Goal: Task Accomplishment & Management: Complete application form

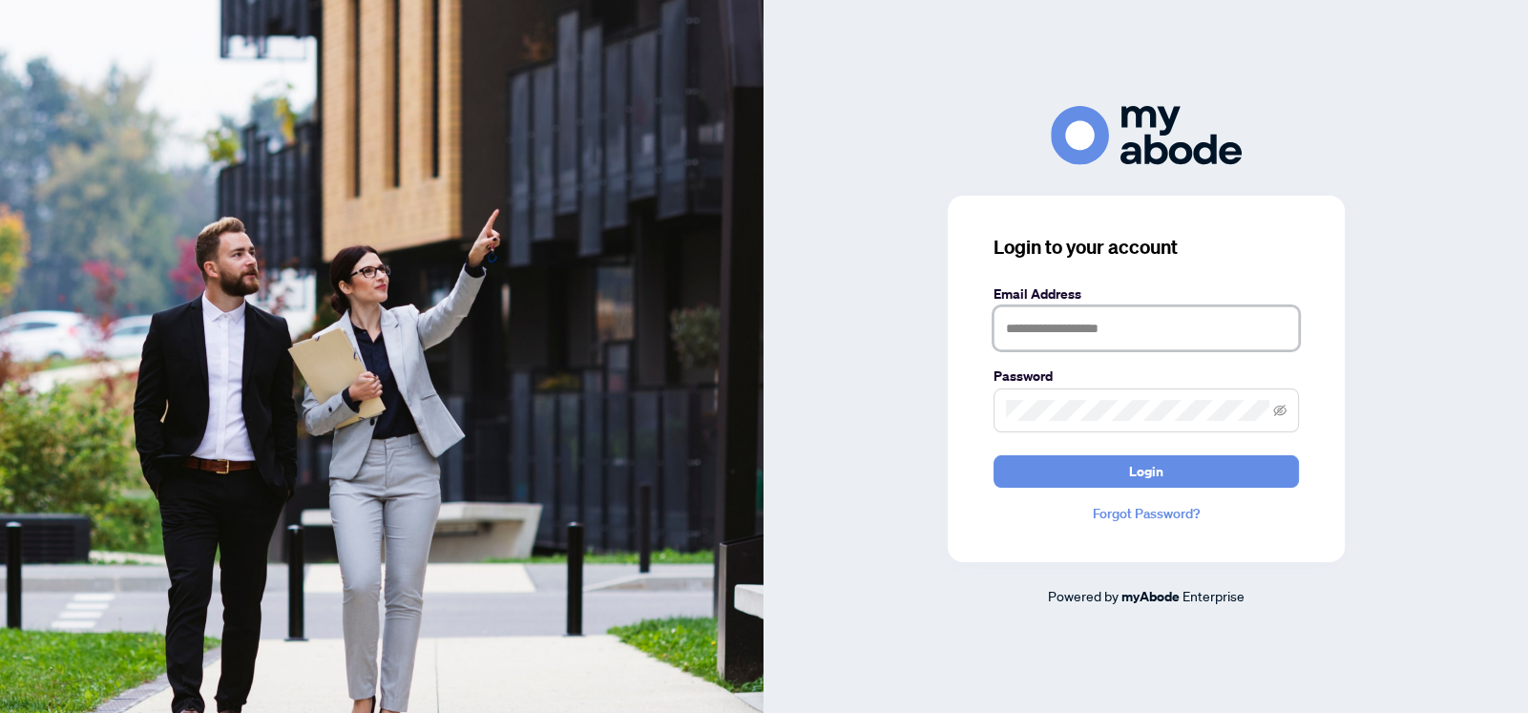
click at [1137, 320] on input "text" at bounding box center [1146, 328] width 305 height 44
type input "**********"
click at [1279, 406] on icon "eye-invisible" at bounding box center [1279, 409] width 13 height 11
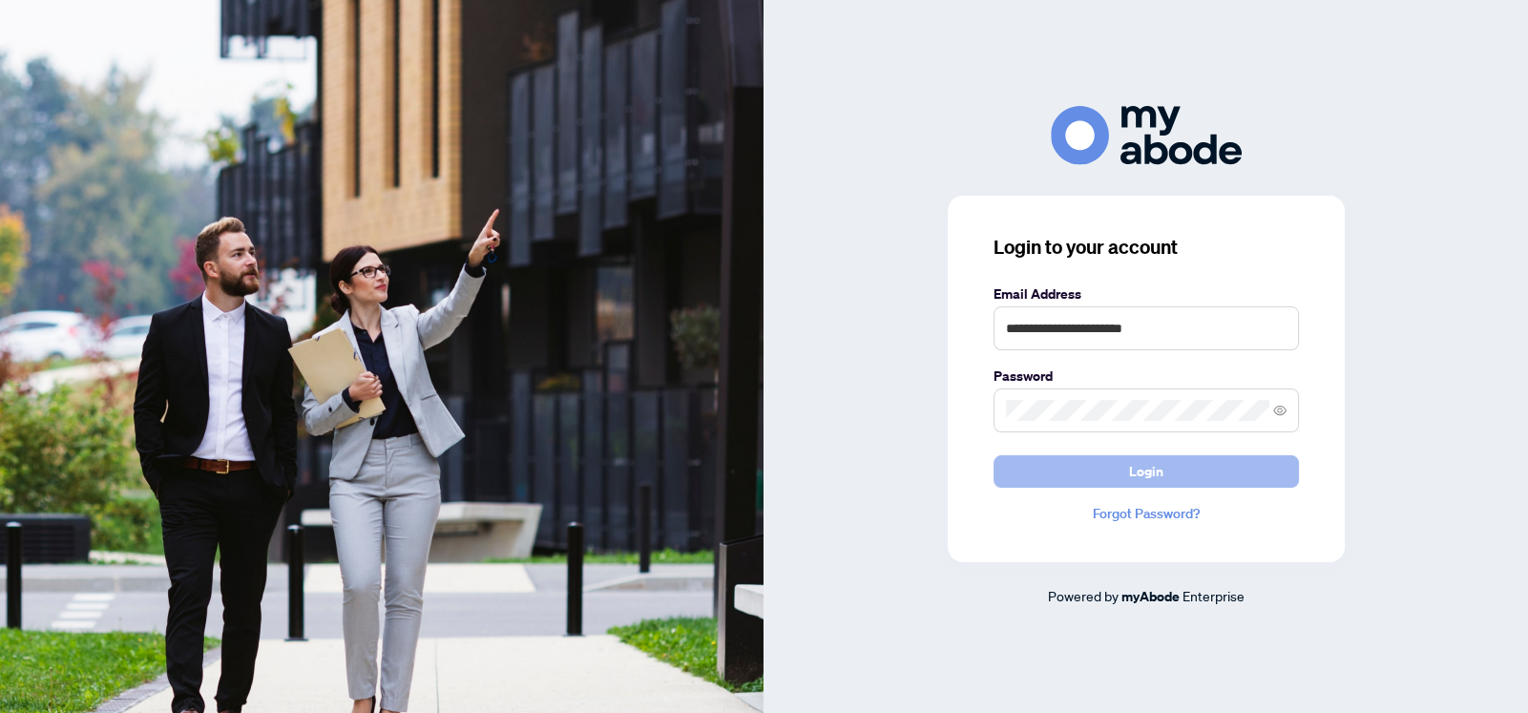
click at [1196, 468] on button "Login" at bounding box center [1146, 471] width 305 height 32
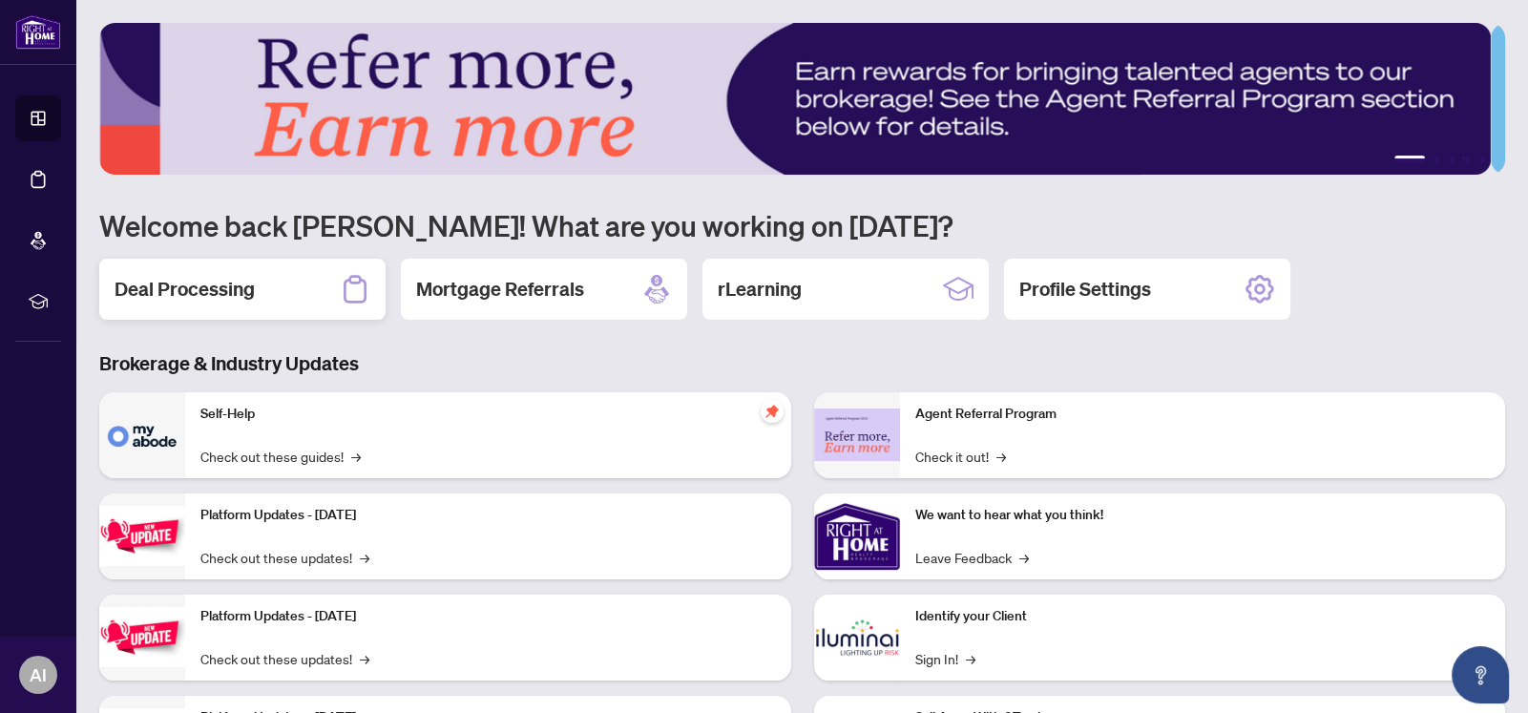
click at [183, 282] on h2 "Deal Processing" at bounding box center [185, 289] width 140 height 27
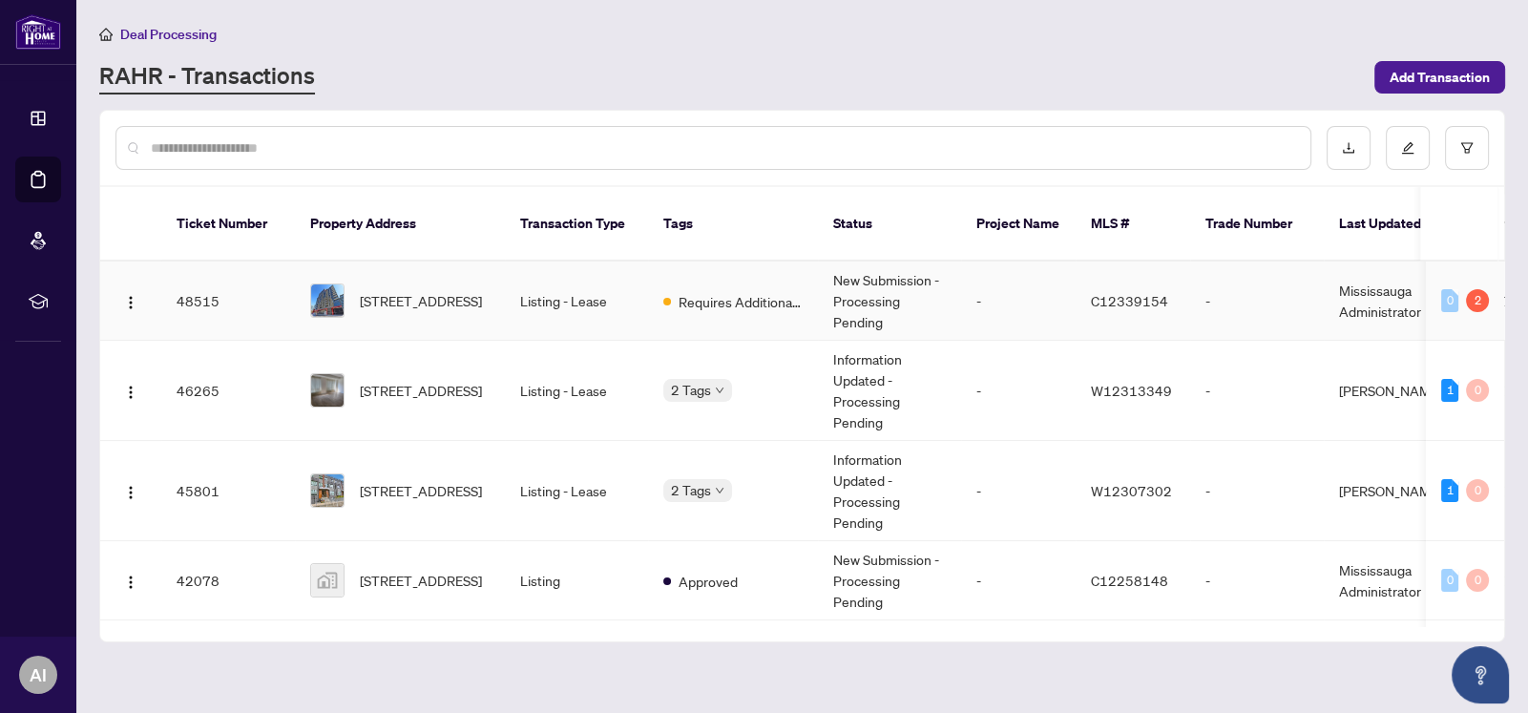
click at [558, 272] on td "Listing - Lease" at bounding box center [576, 301] width 143 height 79
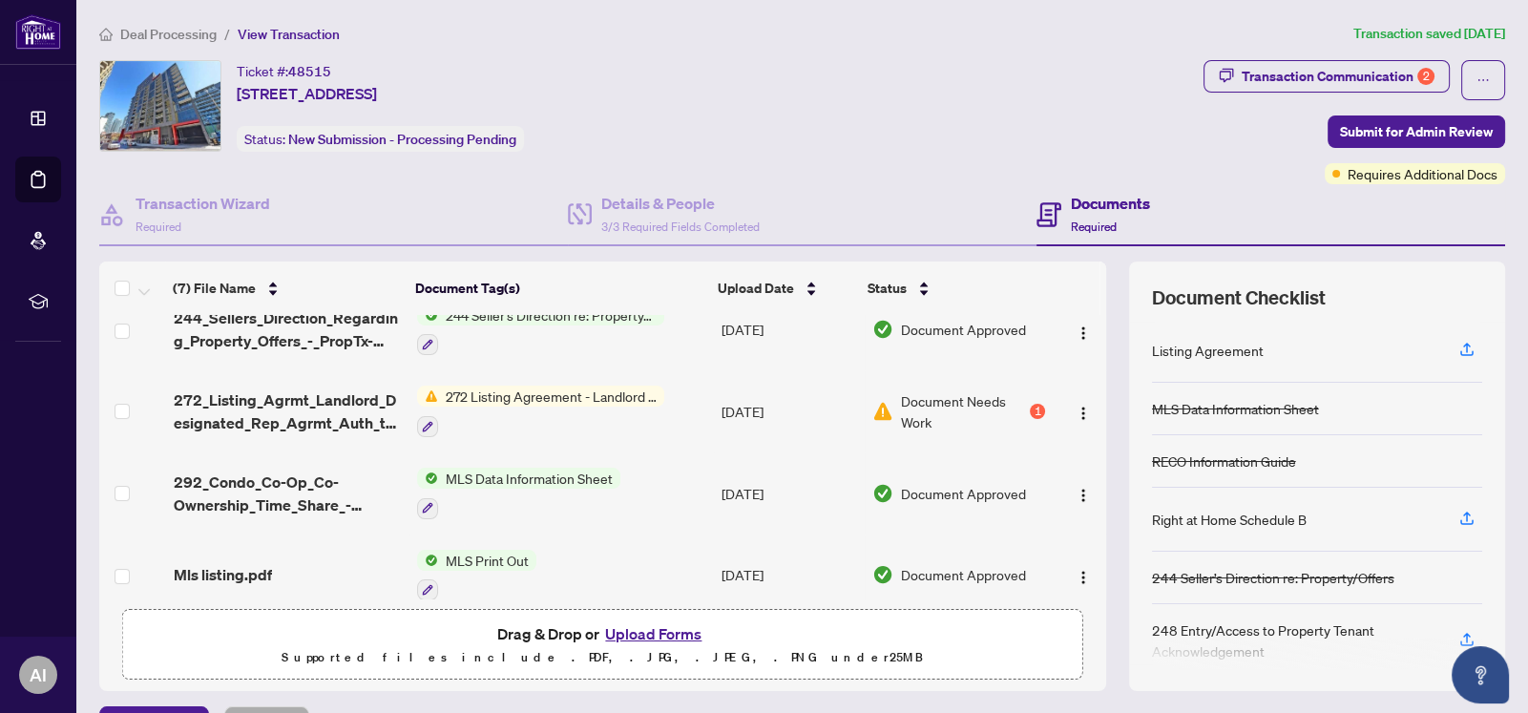
scroll to position [284, 0]
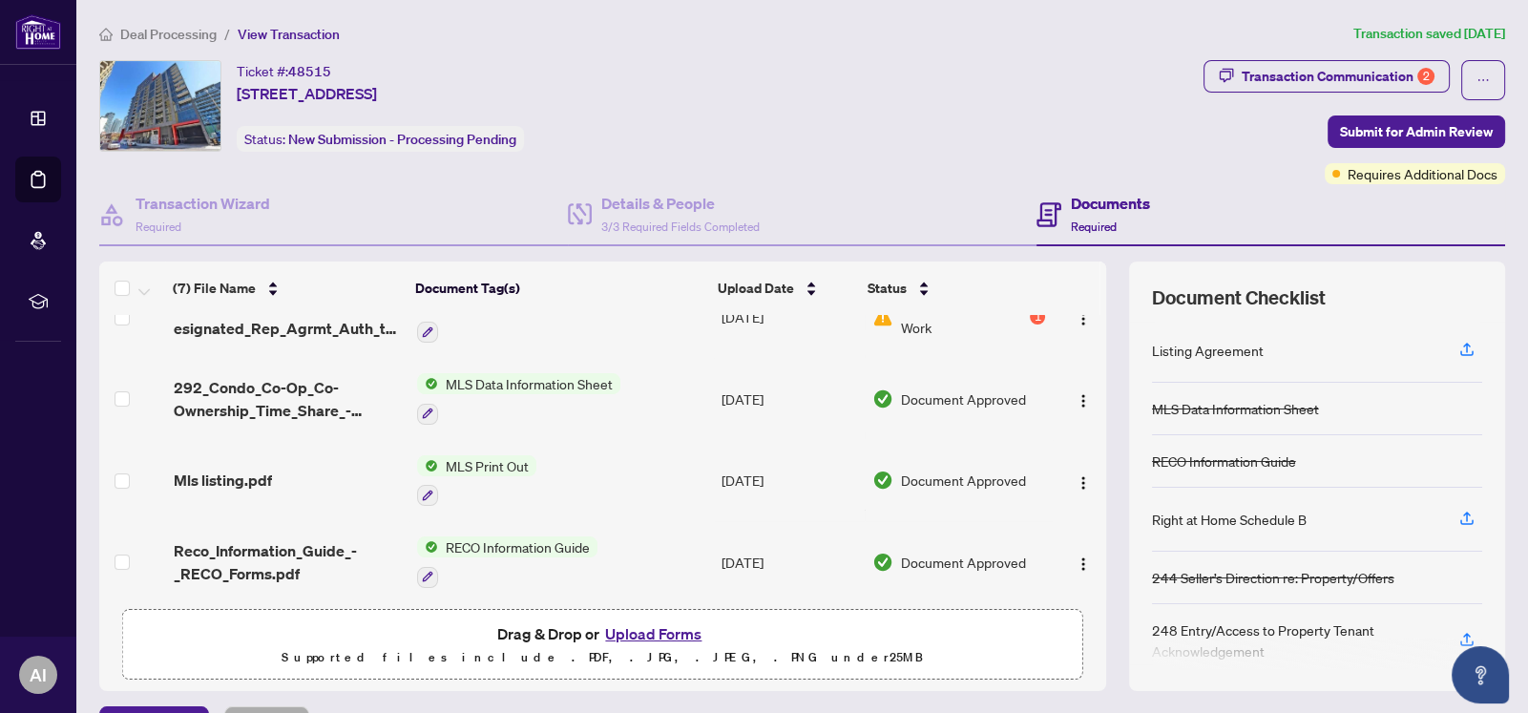
click at [636, 630] on button "Upload Forms" at bounding box center [653, 633] width 108 height 25
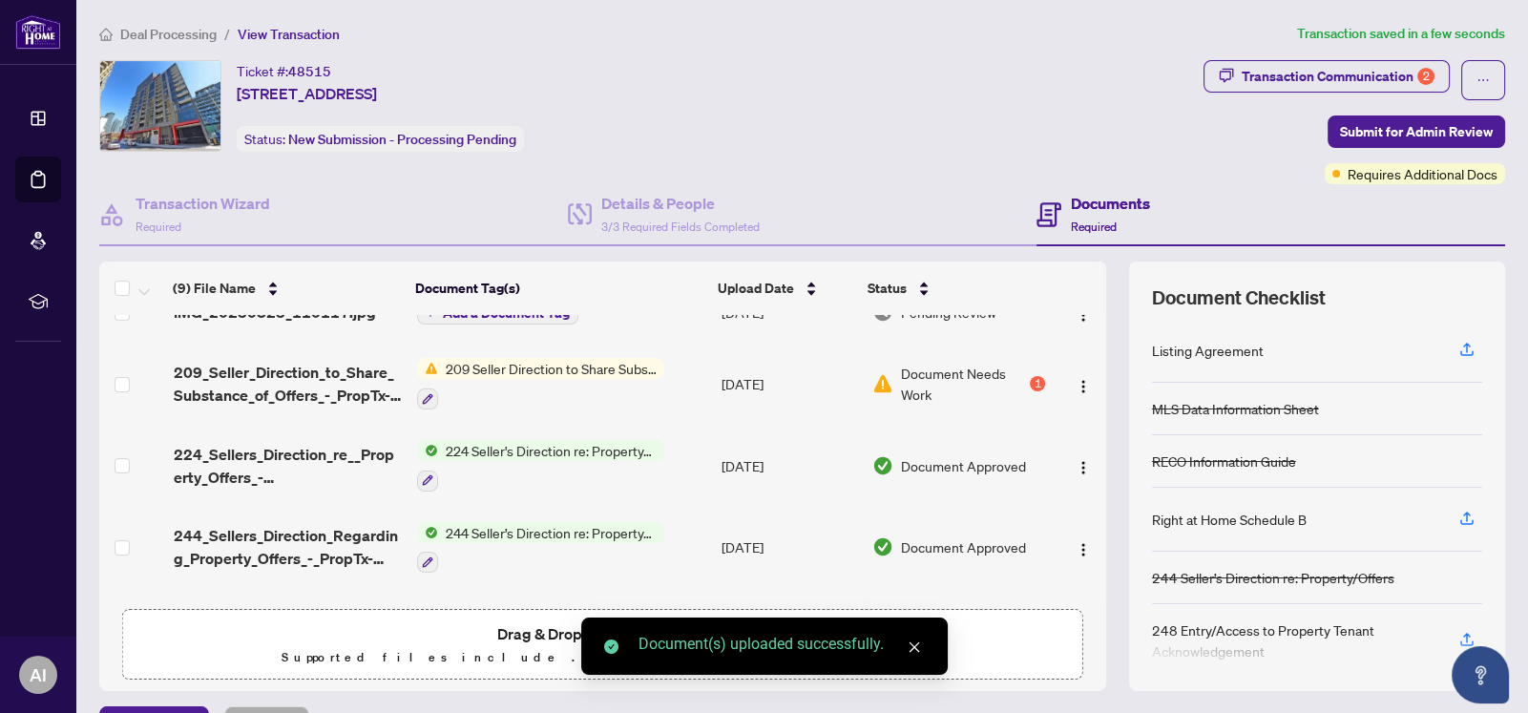
scroll to position [0, 0]
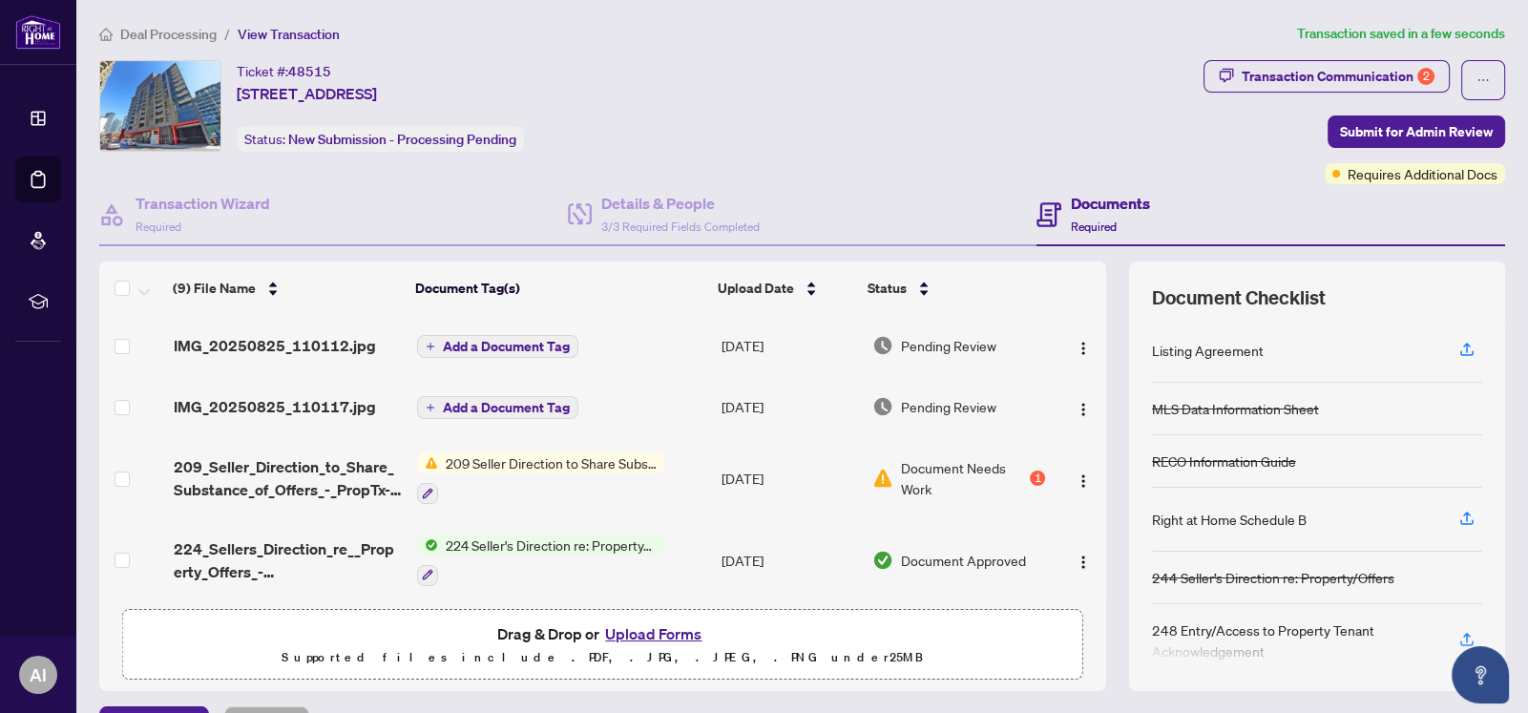
click at [478, 340] on span "Add a Document Tag" at bounding box center [506, 346] width 127 height 13
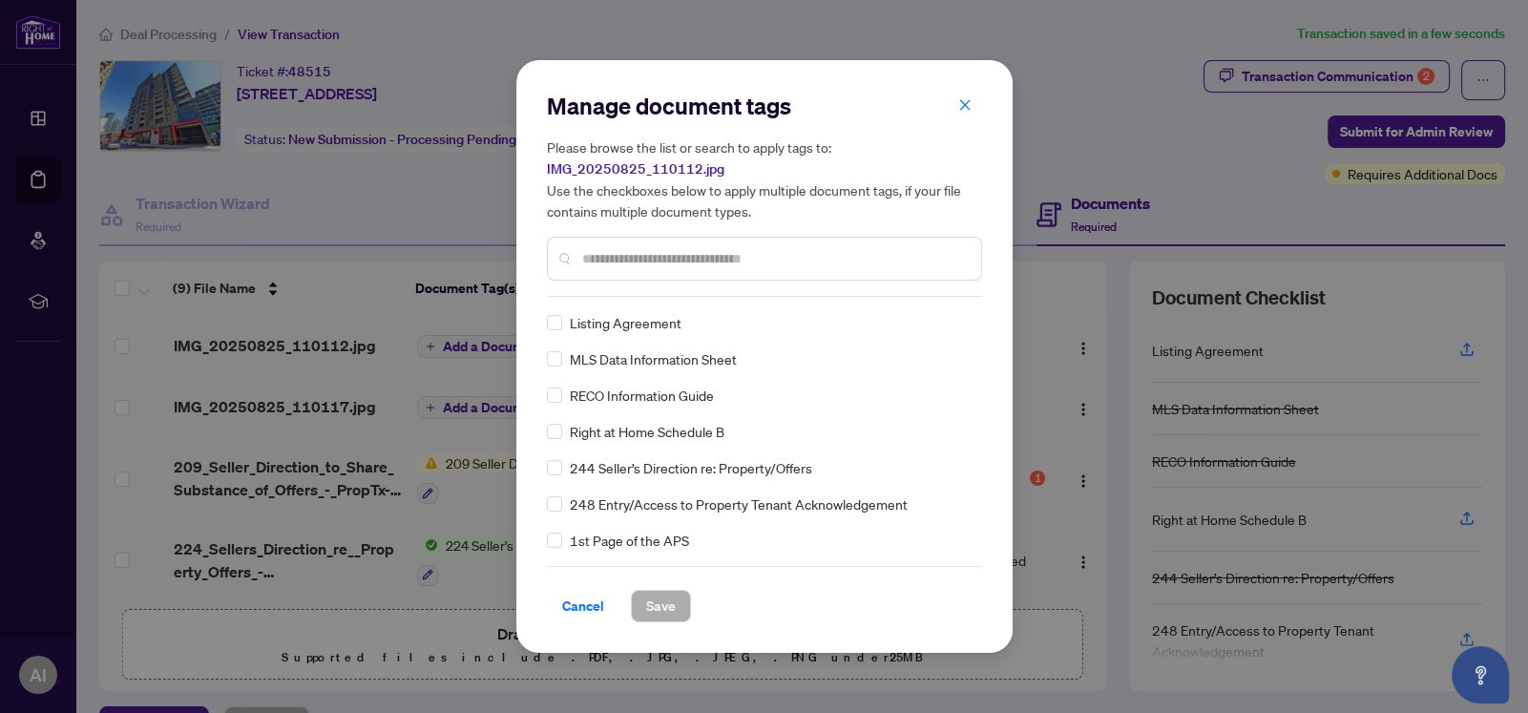
click at [629, 262] on input "text" at bounding box center [774, 258] width 384 height 21
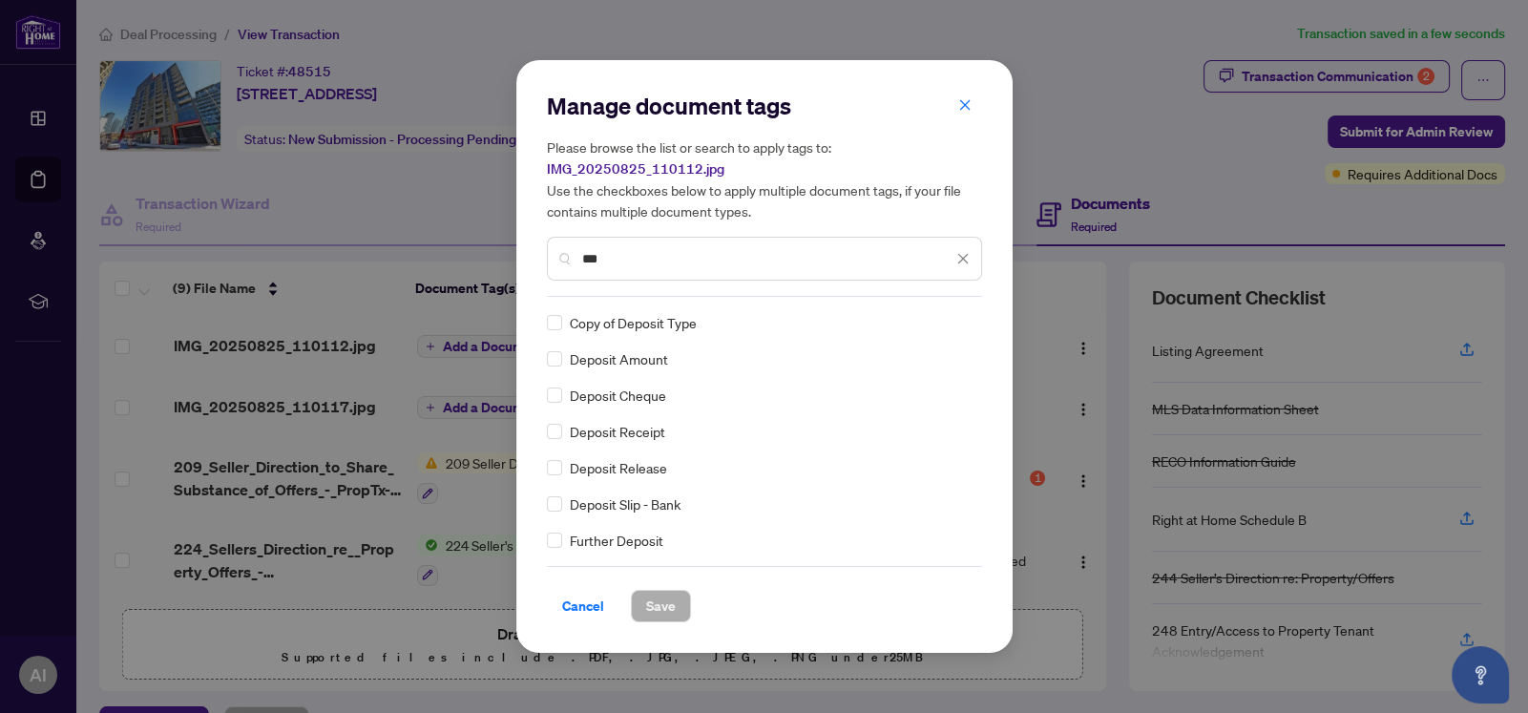
type input "***"
click at [662, 607] on span "Save" at bounding box center [661, 606] width 30 height 31
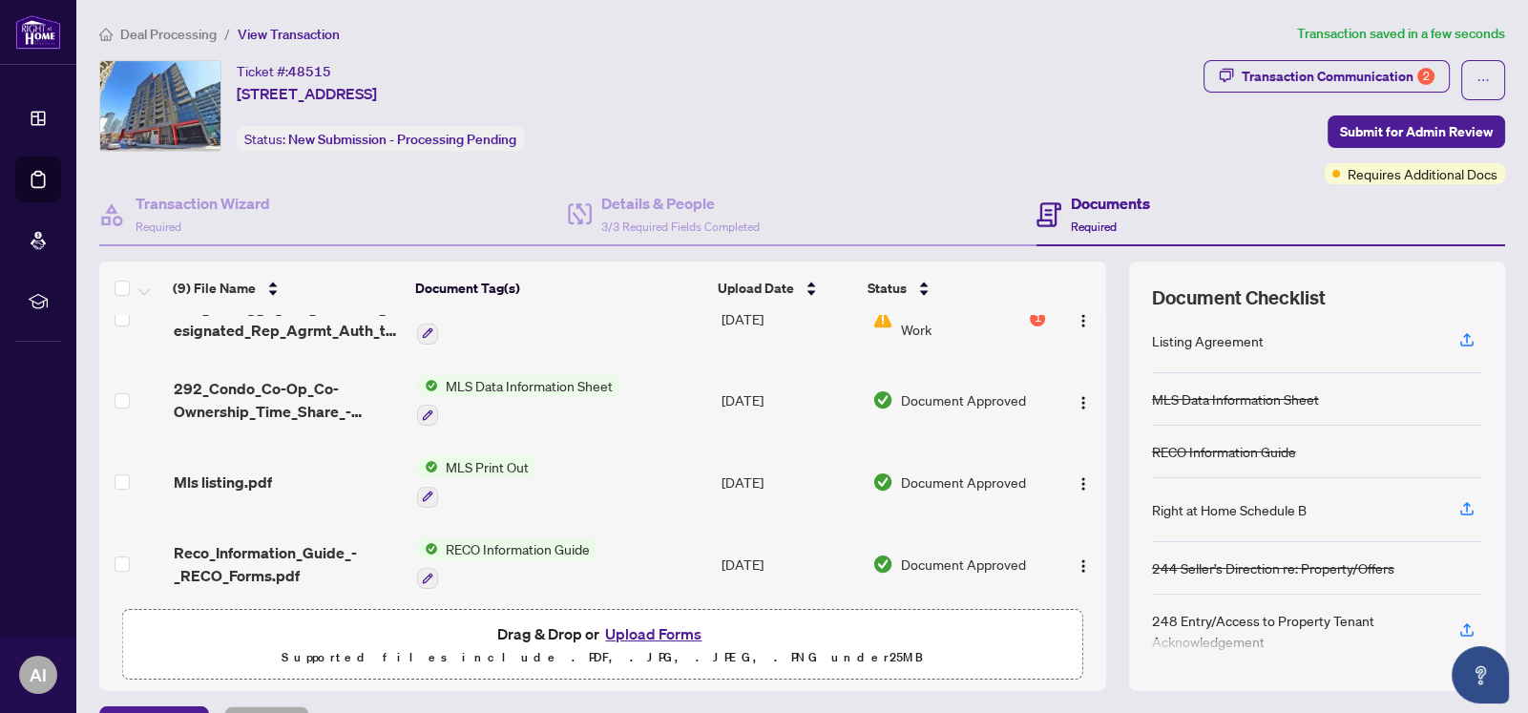
scroll to position [13, 0]
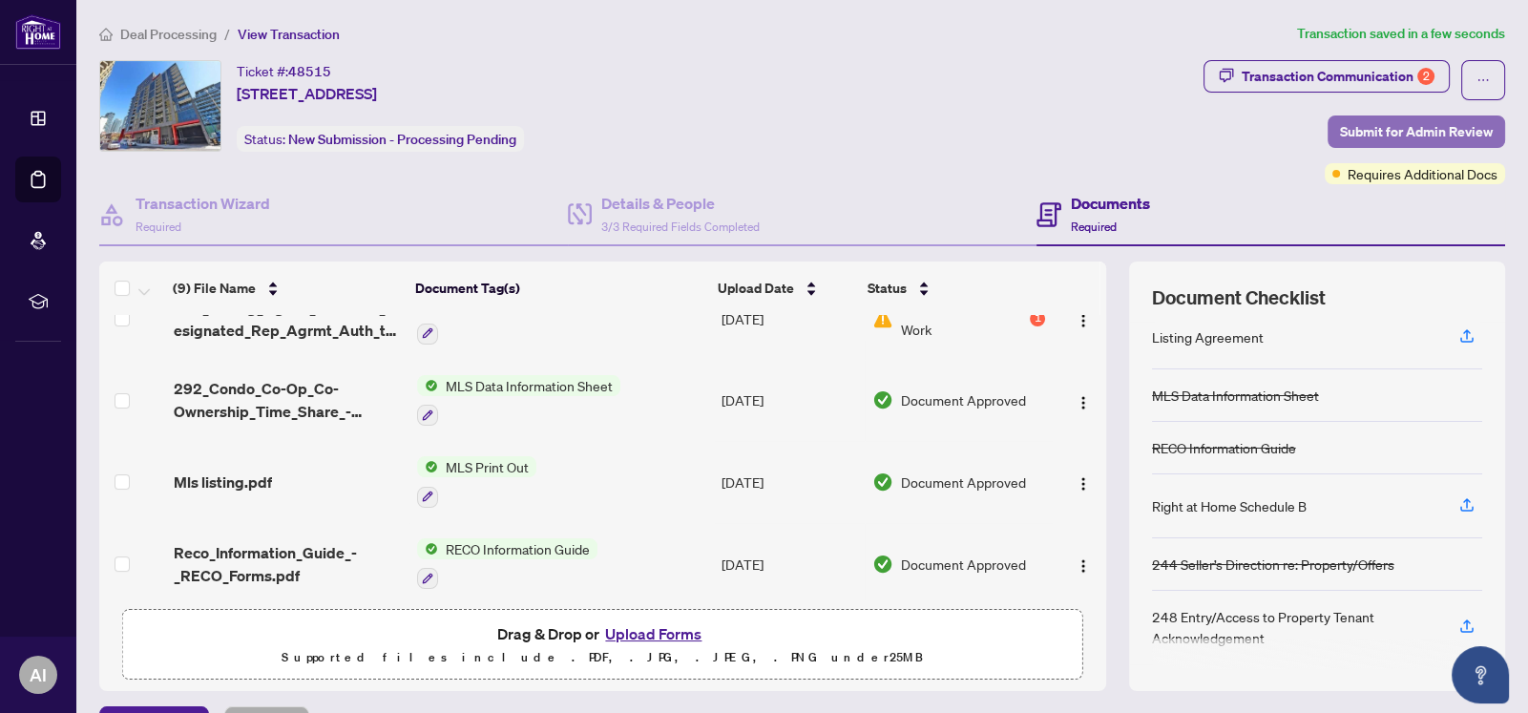
click at [1412, 127] on span "Submit for Admin Review" at bounding box center [1416, 131] width 153 height 31
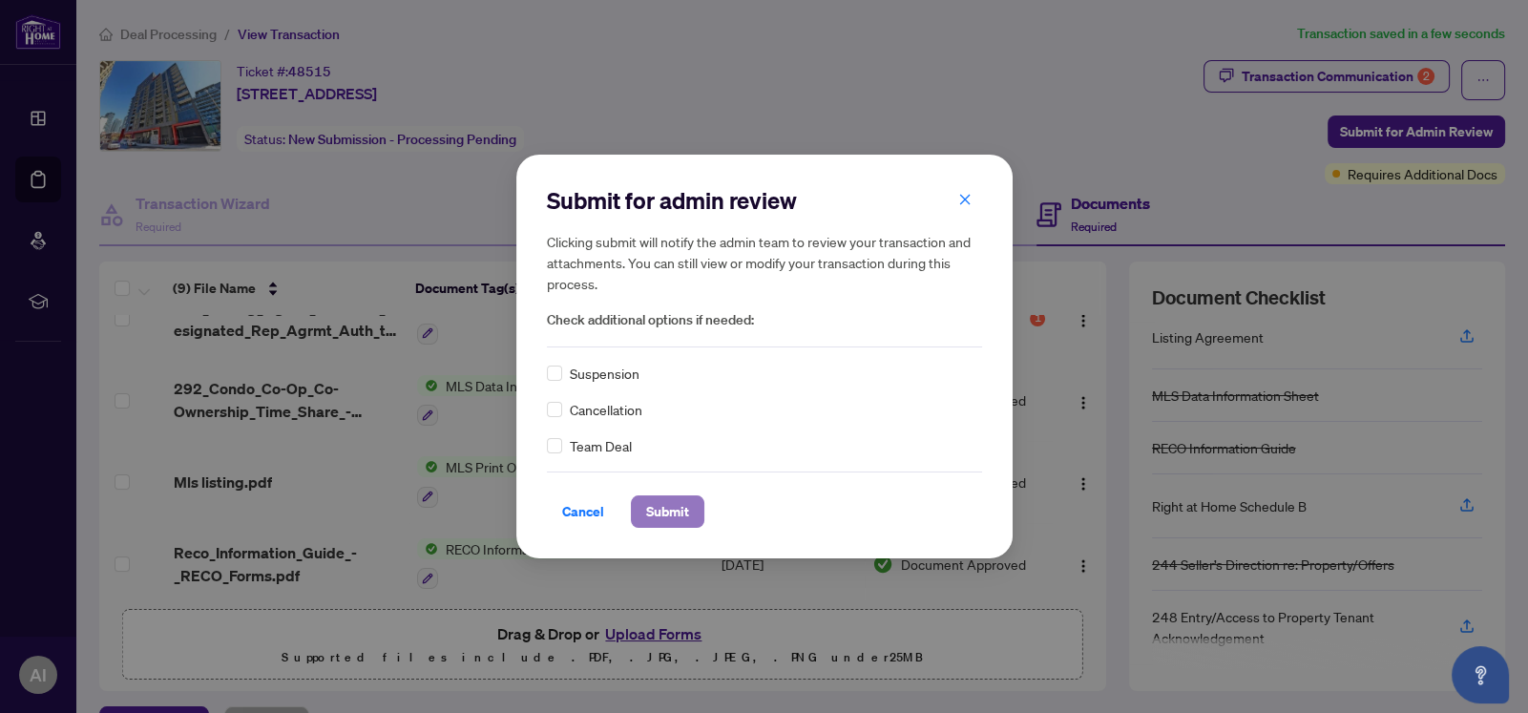
click at [665, 506] on span "Submit" at bounding box center [667, 511] width 43 height 31
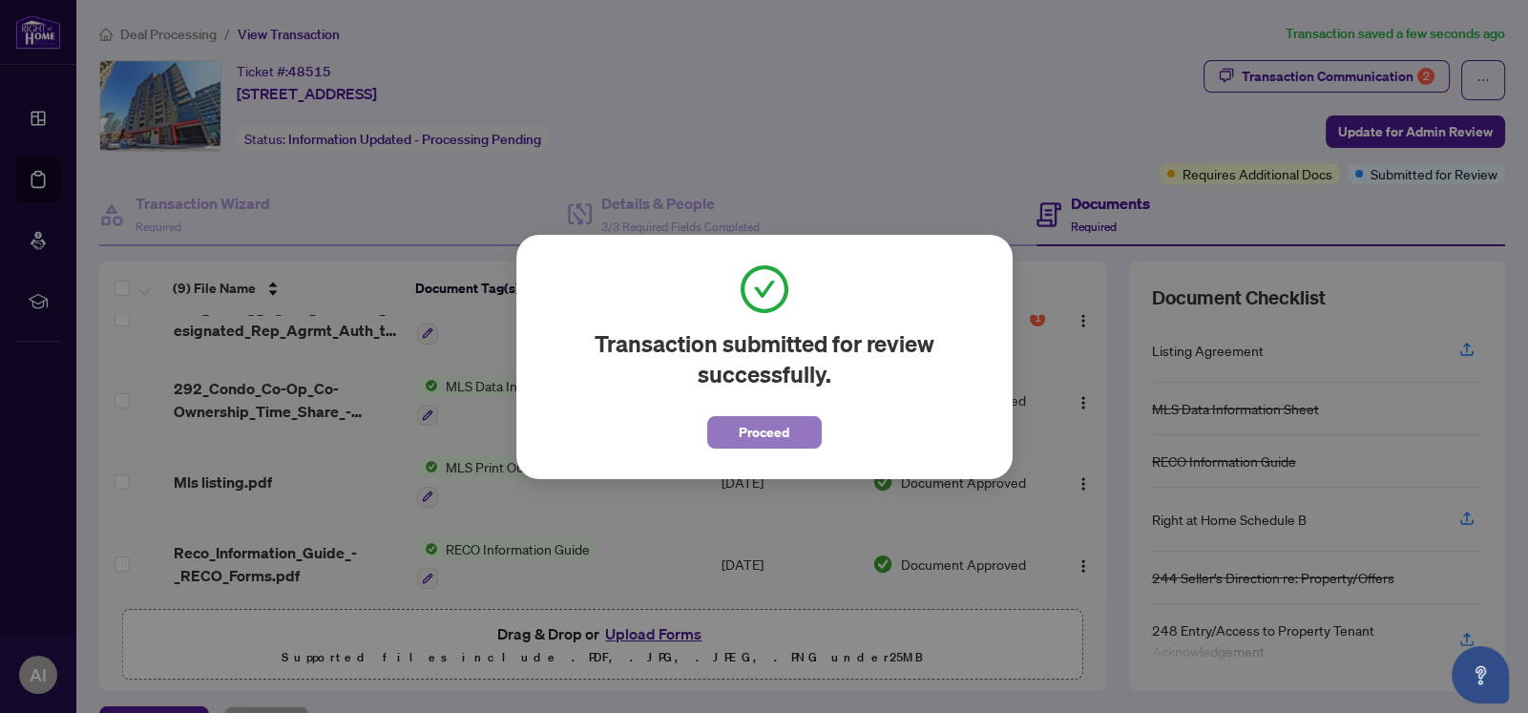
click at [758, 433] on span "Proceed" at bounding box center [764, 432] width 51 height 31
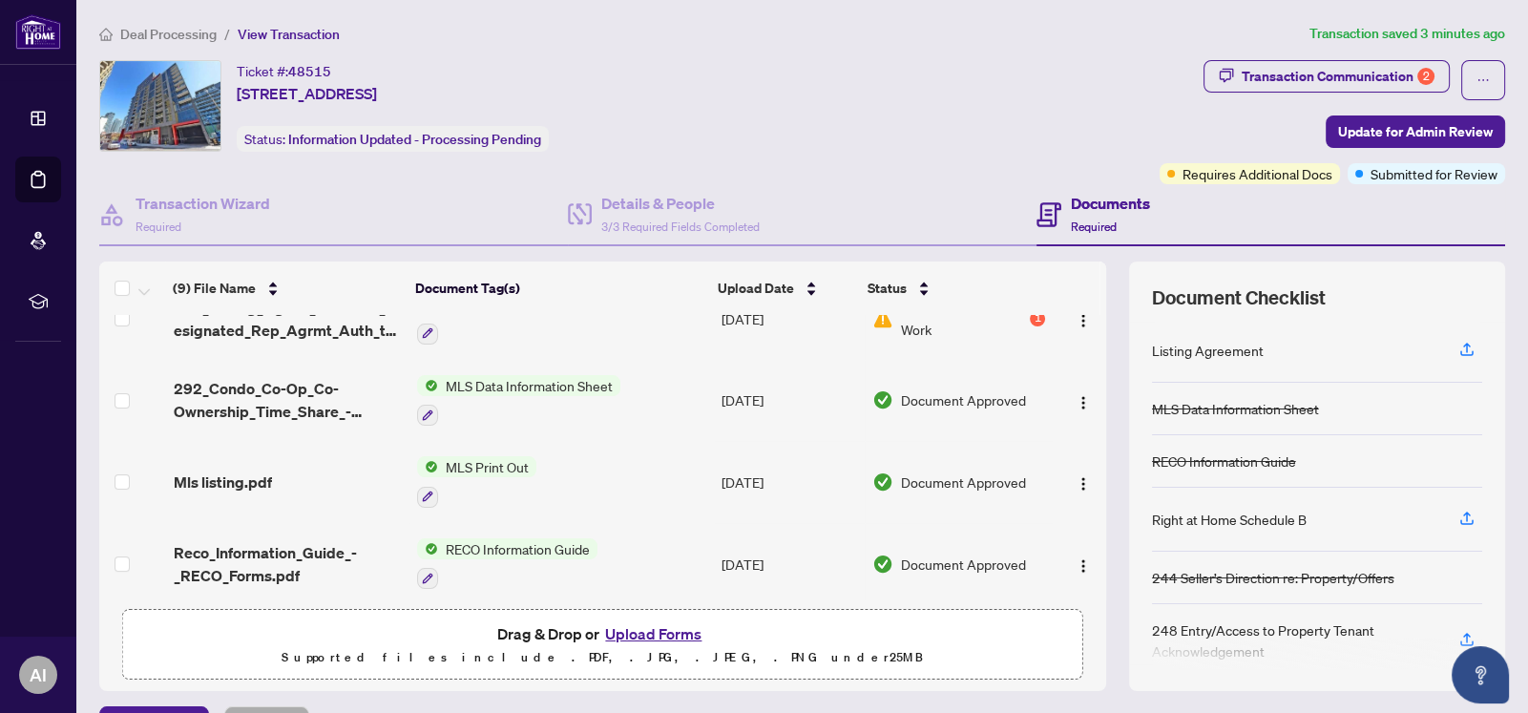
scroll to position [0, 0]
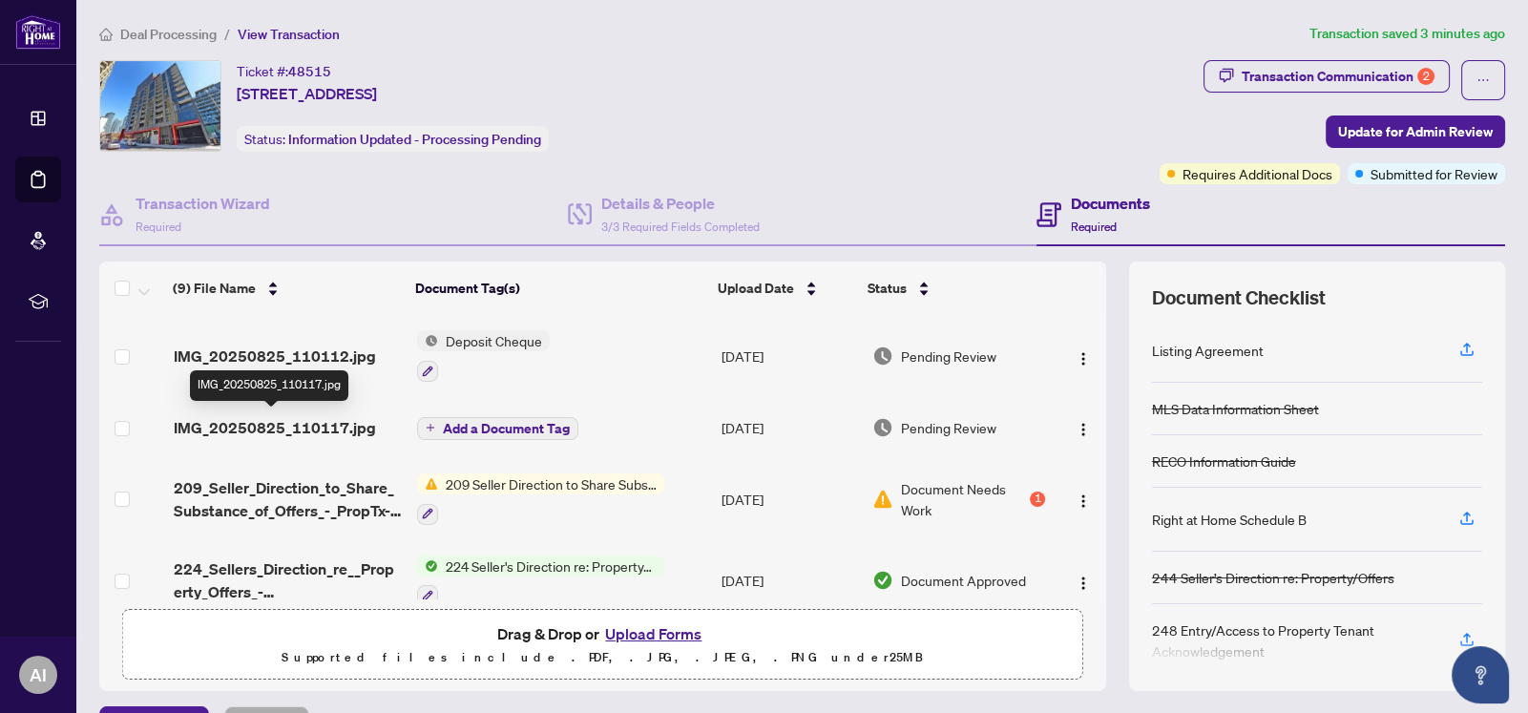
click at [320, 429] on span "IMG_20250825_110117.jpg" at bounding box center [275, 427] width 202 height 23
